Goal: Task Accomplishment & Management: Manage account settings

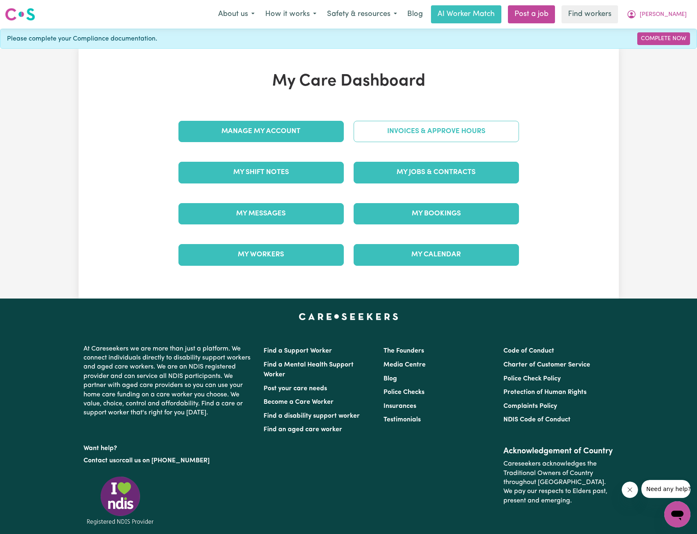
click at [407, 134] on link "Invoices & Approve Hours" at bounding box center [436, 131] width 165 height 21
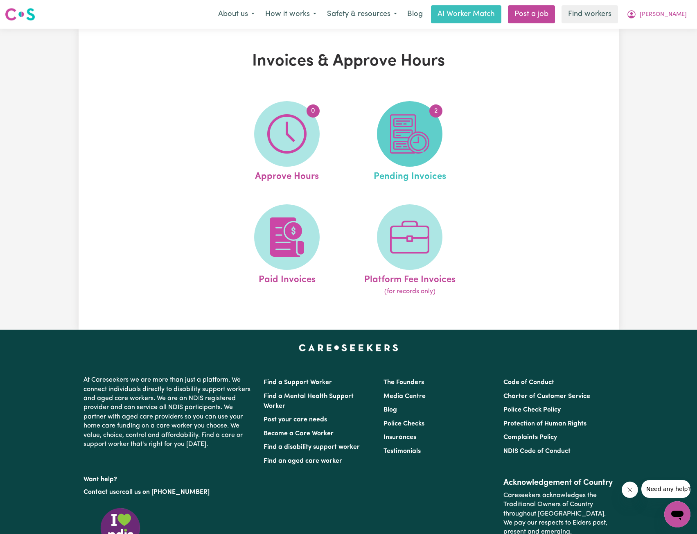
click at [413, 133] on img at bounding box center [409, 133] width 39 height 39
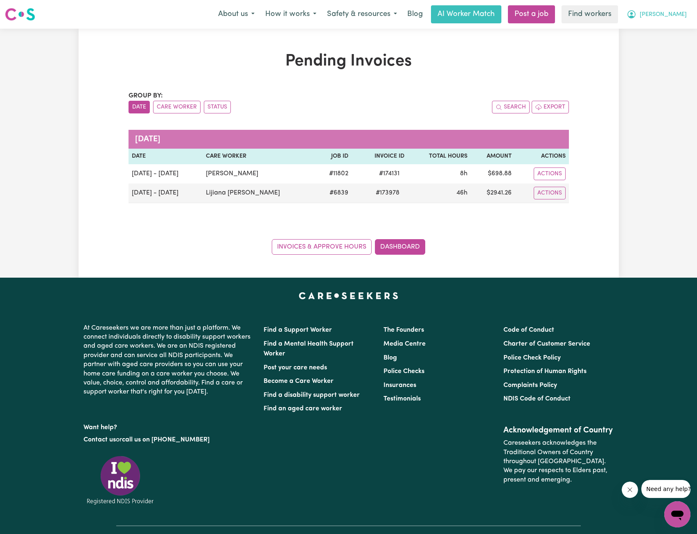
click at [668, 11] on button "[PERSON_NAME]" at bounding box center [656, 14] width 71 height 17
click at [663, 34] on link "My Dashboard" at bounding box center [659, 32] width 65 height 16
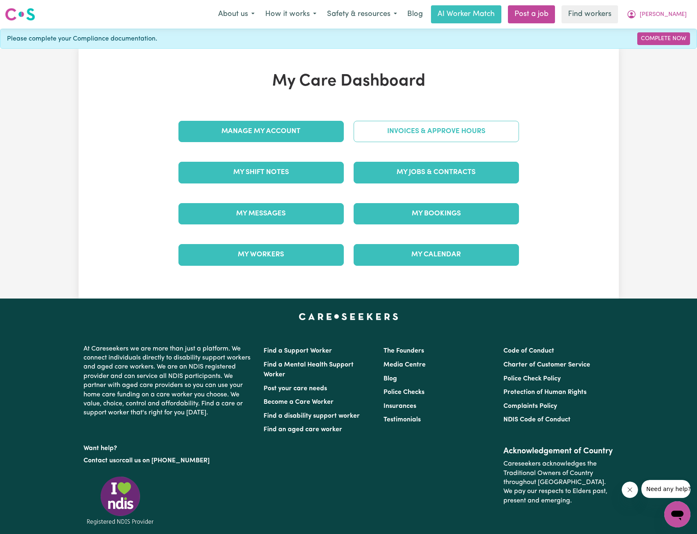
click at [411, 135] on link "Invoices & Approve Hours" at bounding box center [436, 131] width 165 height 21
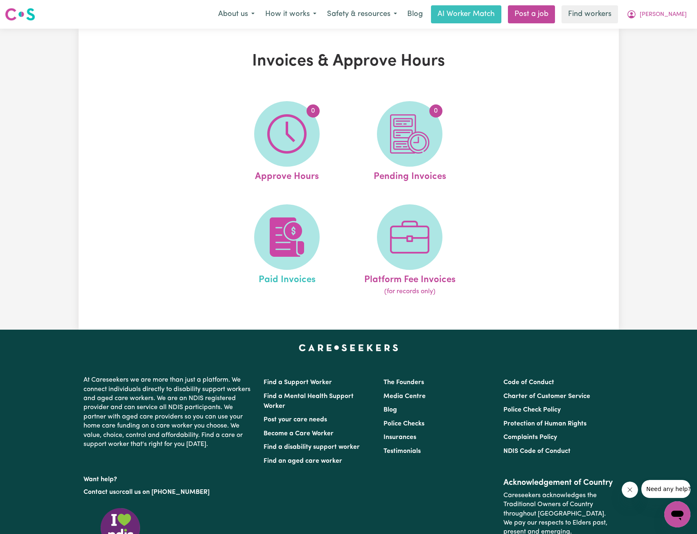
click at [320, 210] on link "Paid Invoices" at bounding box center [287, 250] width 118 height 92
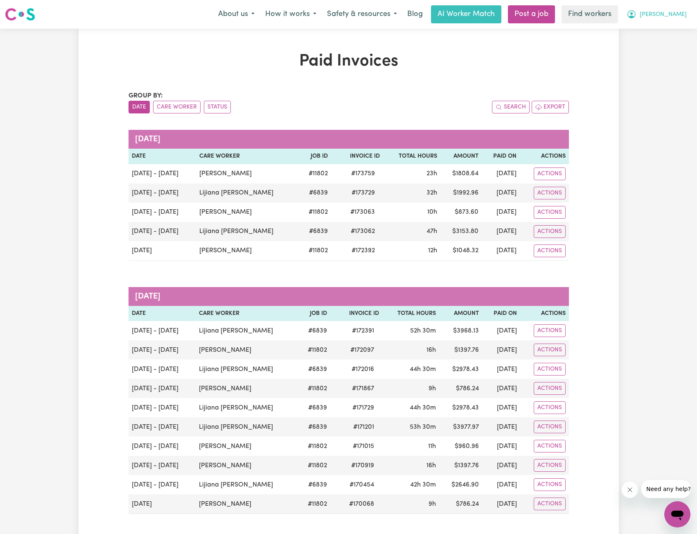
click at [674, 16] on span "[PERSON_NAME]" at bounding box center [663, 14] width 47 height 9
click at [660, 45] on link "Logout" at bounding box center [659, 47] width 65 height 16
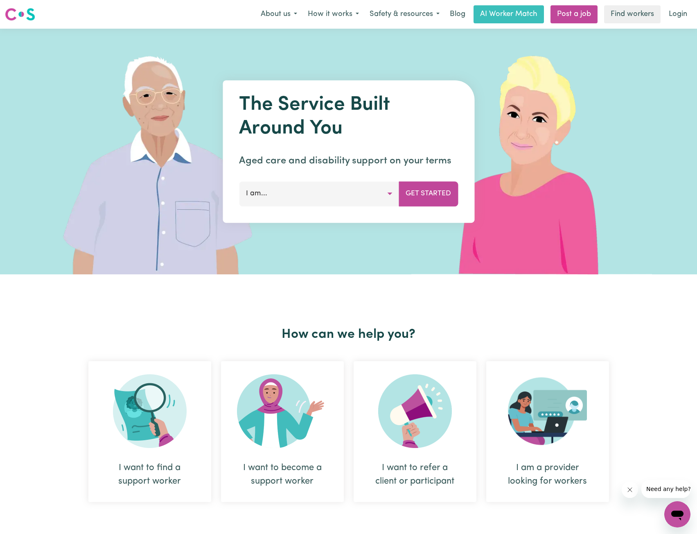
click at [683, 20] on link "Login" at bounding box center [678, 14] width 28 height 18
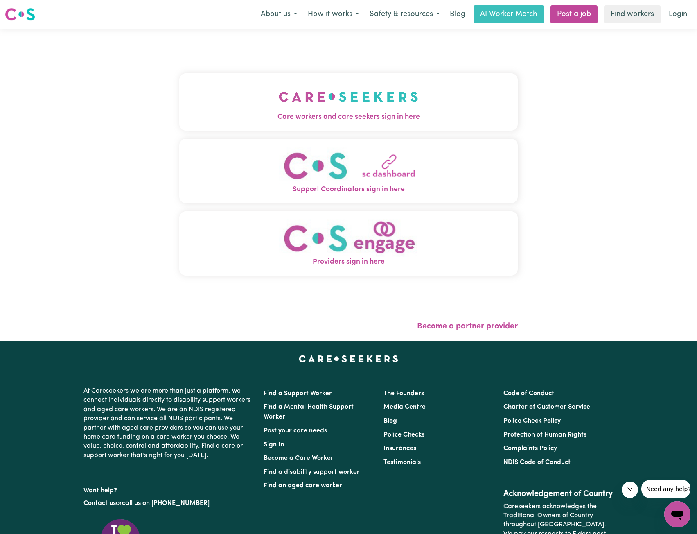
click at [280, 111] on button "Care workers and care seekers sign in here" at bounding box center [348, 101] width 339 height 57
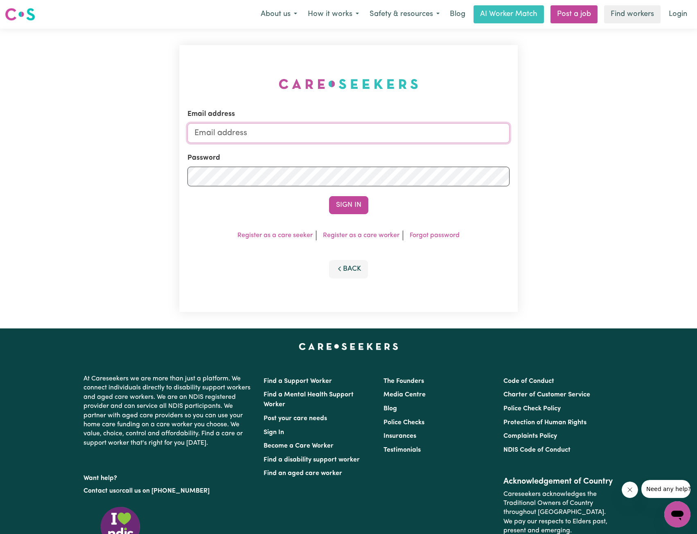
click at [379, 137] on input "Email address" at bounding box center [348, 133] width 322 height 20
drag, startPoint x: 237, startPoint y: 131, endPoint x: 366, endPoint y: 126, distance: 129.4
click at [366, 126] on input "[EMAIL_ADDRESS][PERSON_NAME][DOMAIN_NAME]" at bounding box center [348, 133] width 322 height 20
type input "[EMAIL_ADDRESS][DOMAIN_NAME]"
click at [342, 193] on form "Email address [EMAIL_ADDRESS][DOMAIN_NAME] Password Sign In" at bounding box center [348, 161] width 322 height 105
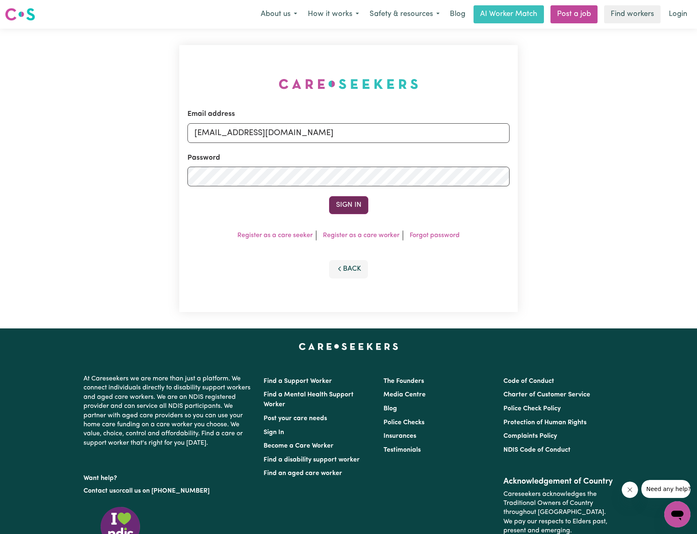
click at [349, 204] on button "Sign In" at bounding box center [348, 205] width 39 height 18
